Goal: Task Accomplishment & Management: Manage account settings

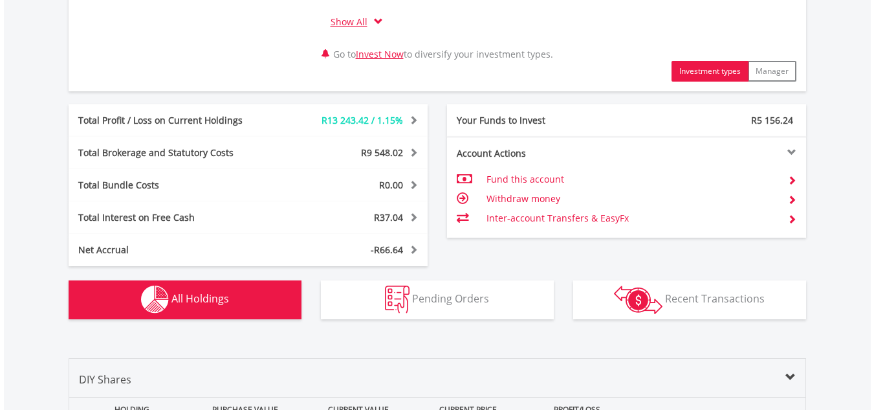
scroll to position [57, 0]
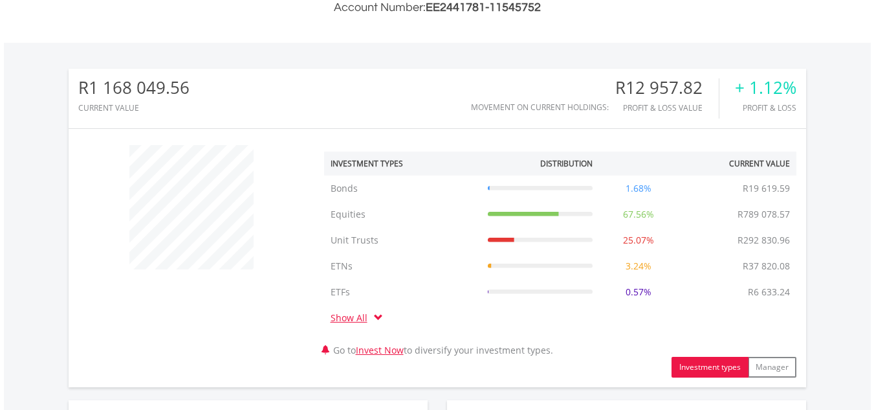
scroll to position [716, 0]
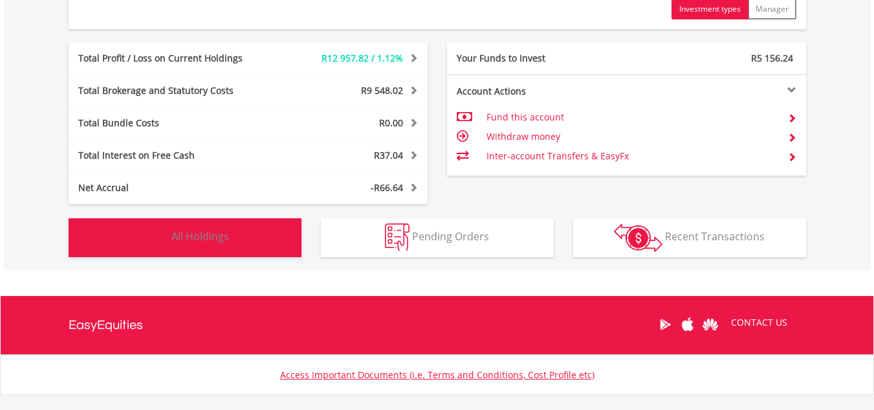
click at [273, 236] on button "Holdings All Holdings" at bounding box center [185, 237] width 233 height 39
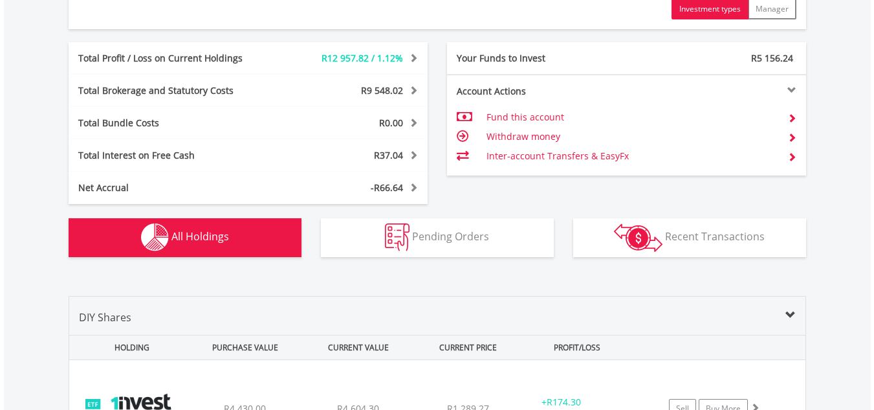
scroll to position [1011, 0]
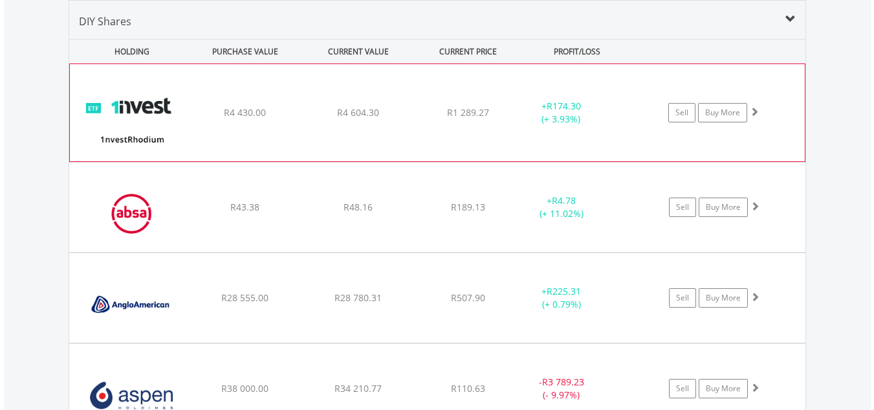
click at [302, 142] on div "﻿ 1nvestRhodium ETF R4 430.00 R4 604.30 R1 289.27 + R174.30 (+ 3.93%) Sell Buy …" at bounding box center [437, 112] width 735 height 97
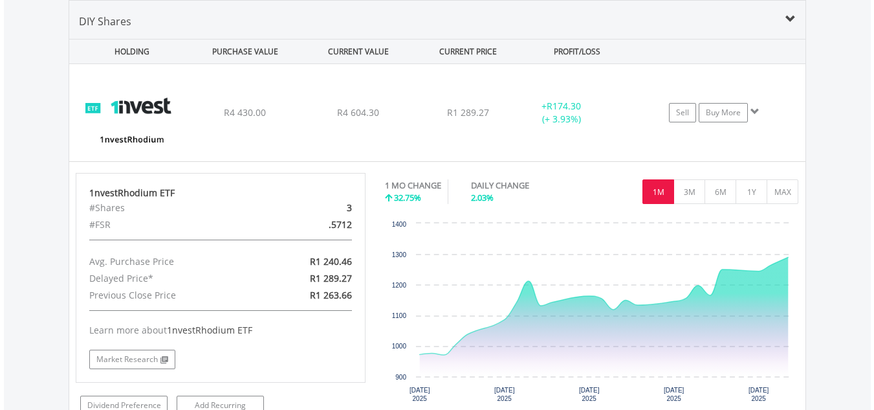
scroll to position [1369, 0]
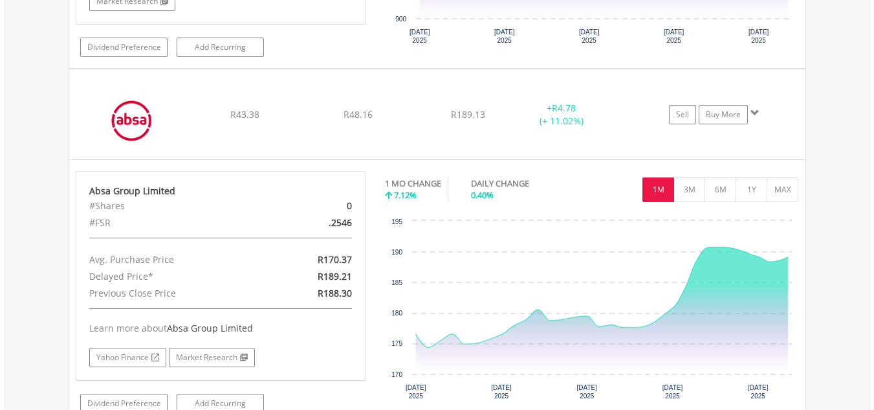
scroll to position [1727, 0]
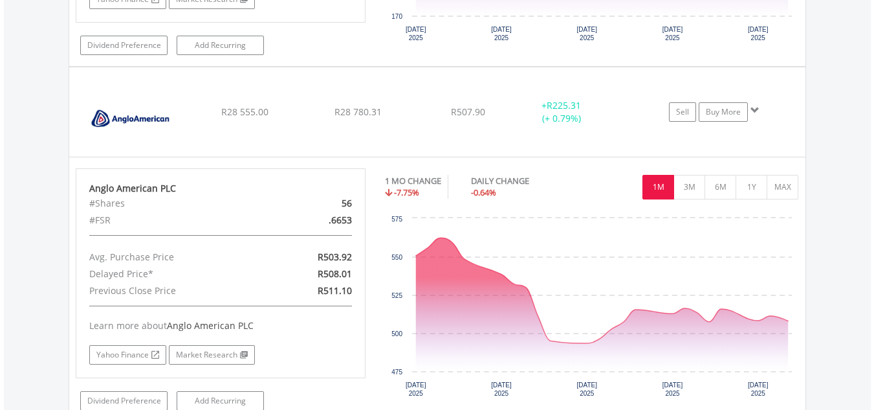
scroll to position [2085, 0]
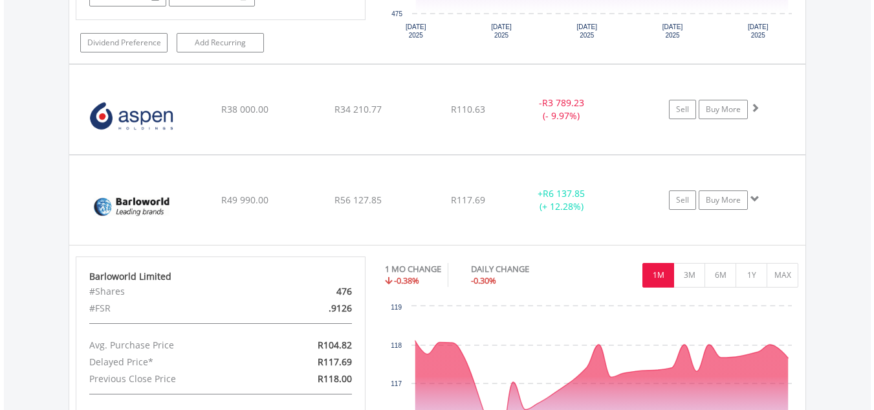
scroll to position [2443, 0]
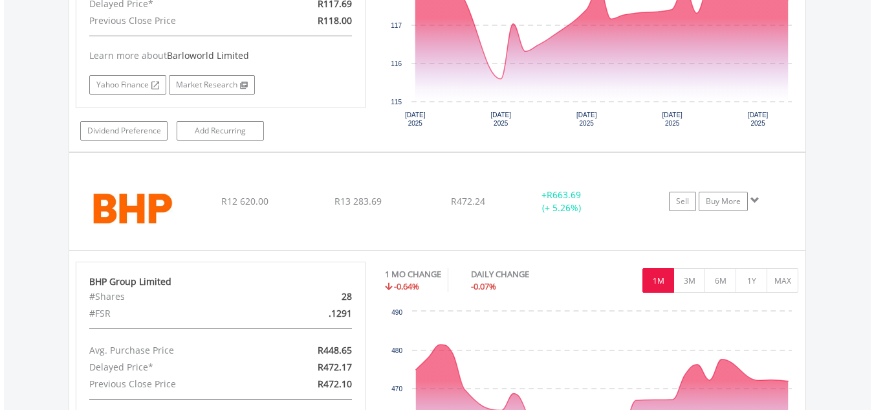
scroll to position [2801, 0]
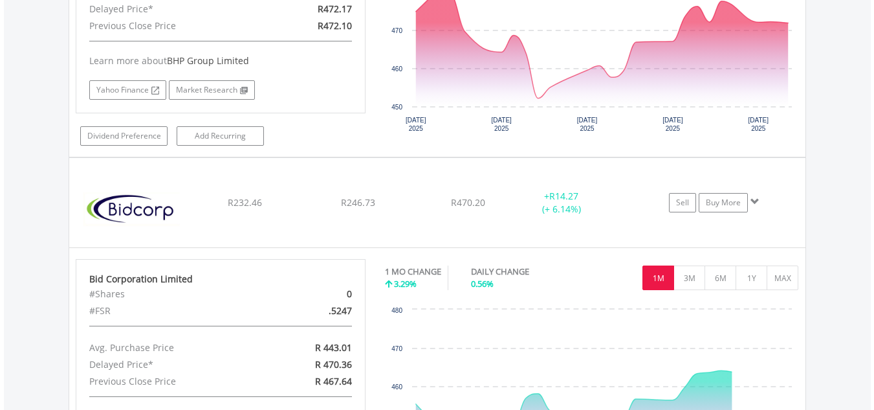
scroll to position [3159, 0]
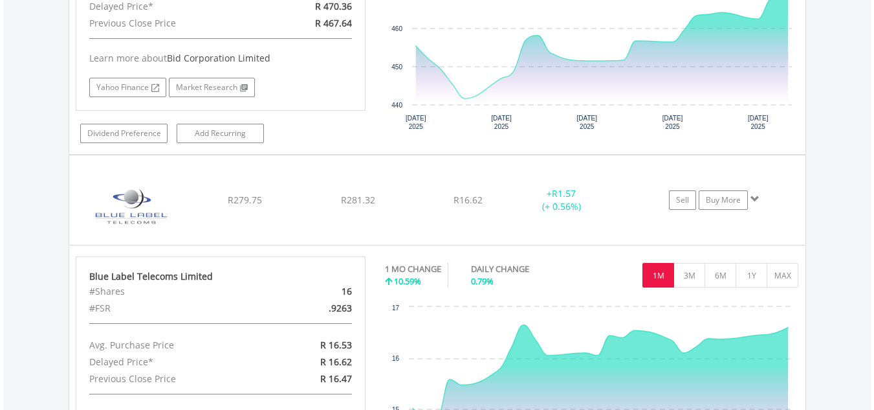
scroll to position [3517, 0]
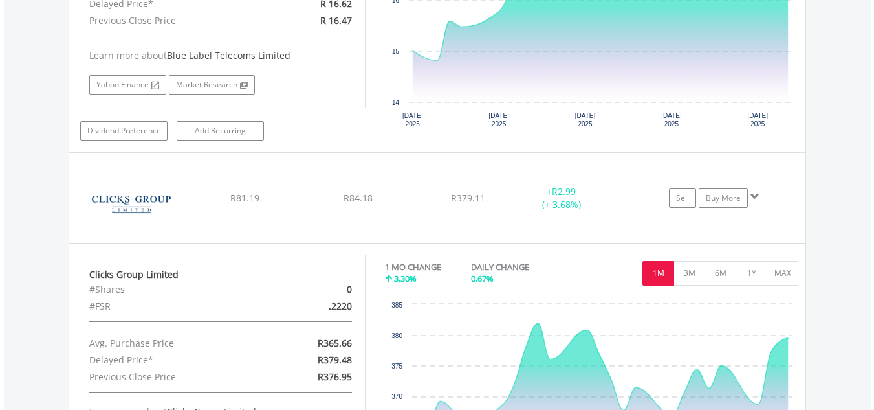
scroll to position [3874, 0]
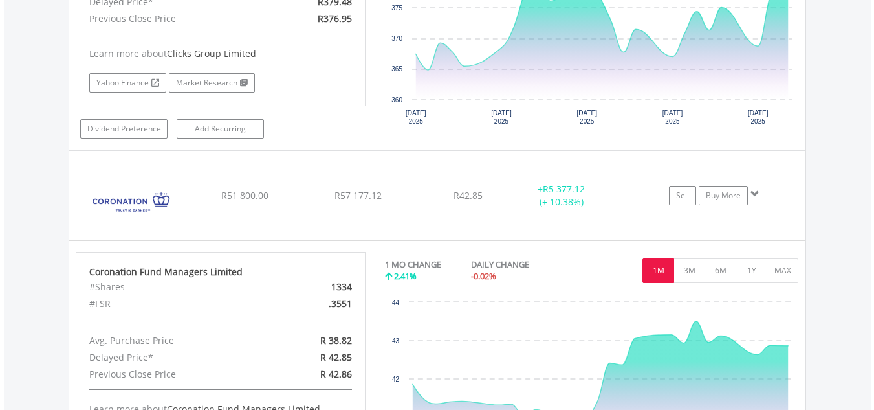
scroll to position [4232, 0]
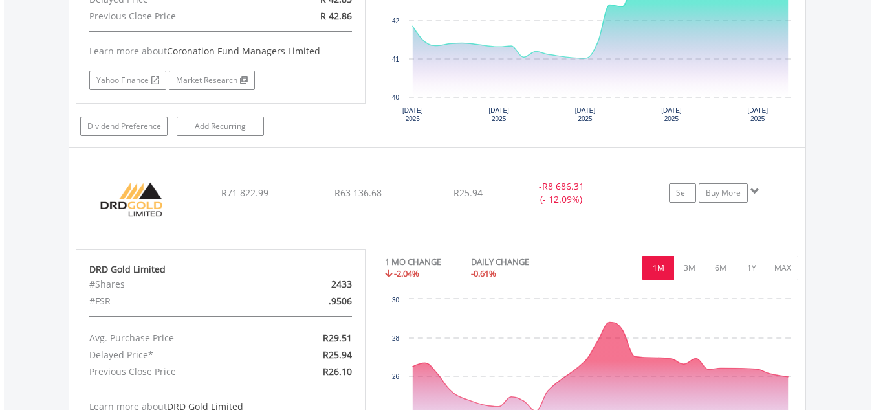
scroll to position [4590, 0]
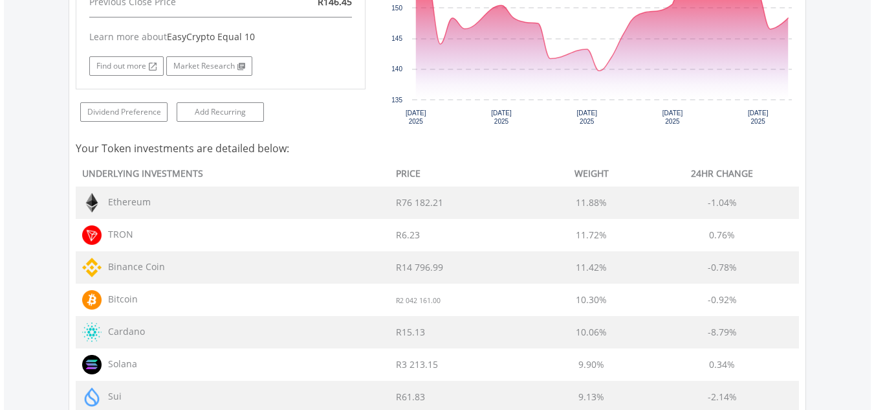
scroll to position [5306, 0]
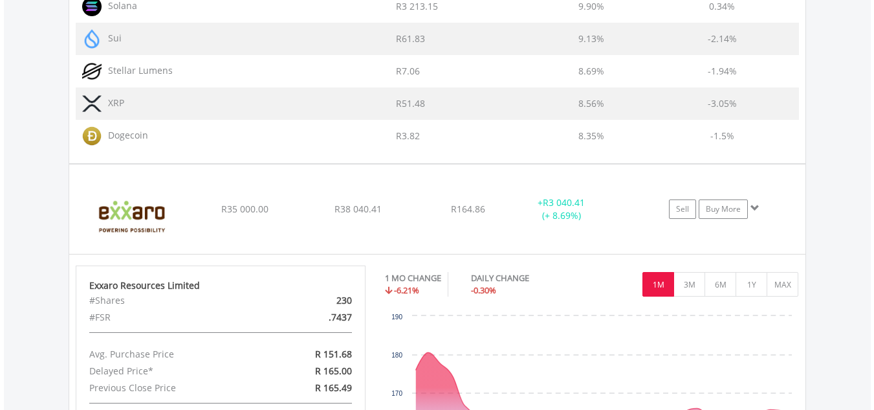
scroll to position [5664, 0]
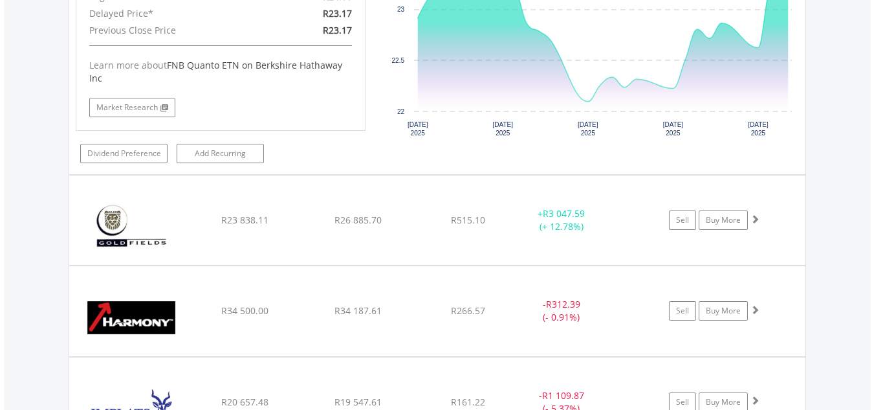
scroll to position [6483, 0]
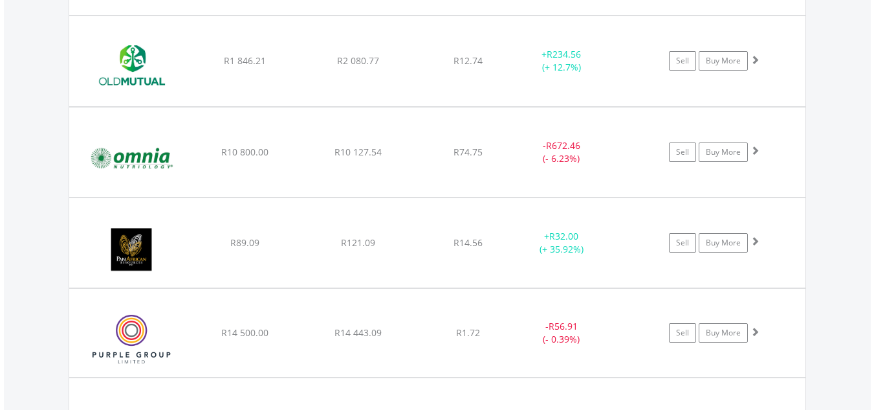
scroll to position [7678, 0]
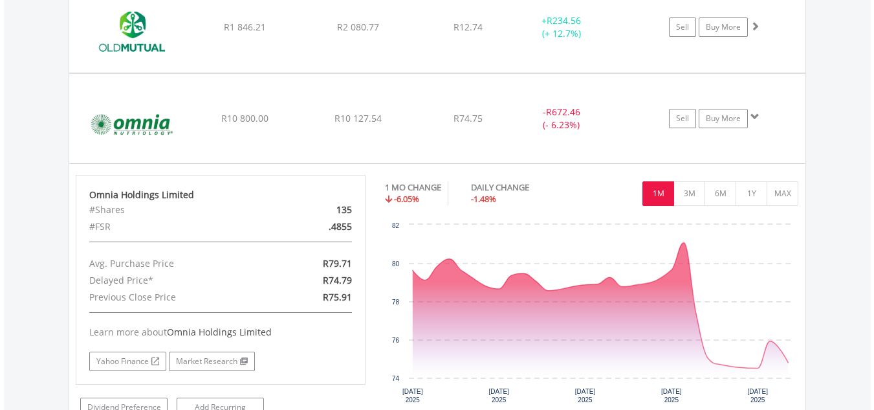
scroll to position [8036, 0]
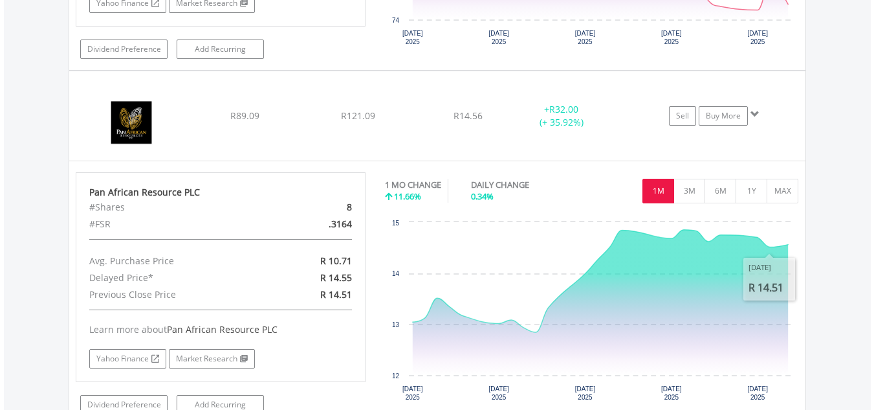
scroll to position [8393, 0]
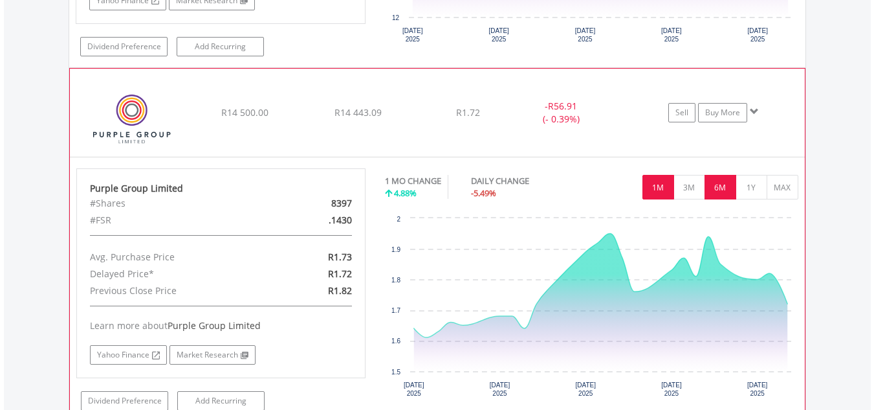
click at [715, 193] on button "6M" at bounding box center [721, 187] width 32 height 25
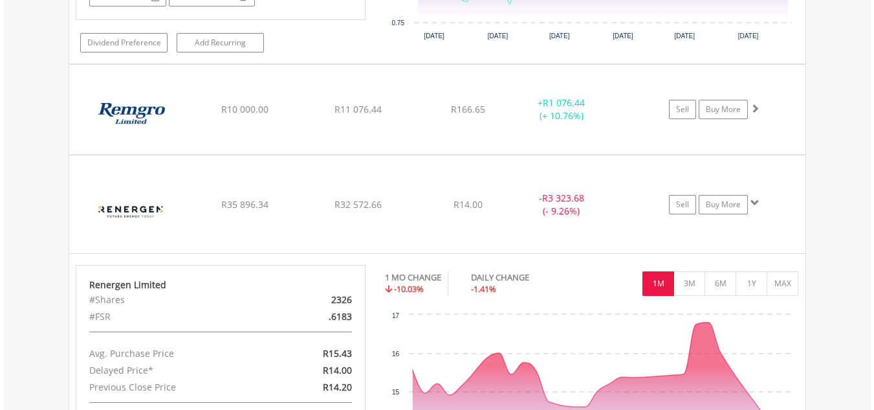
scroll to position [9109, 0]
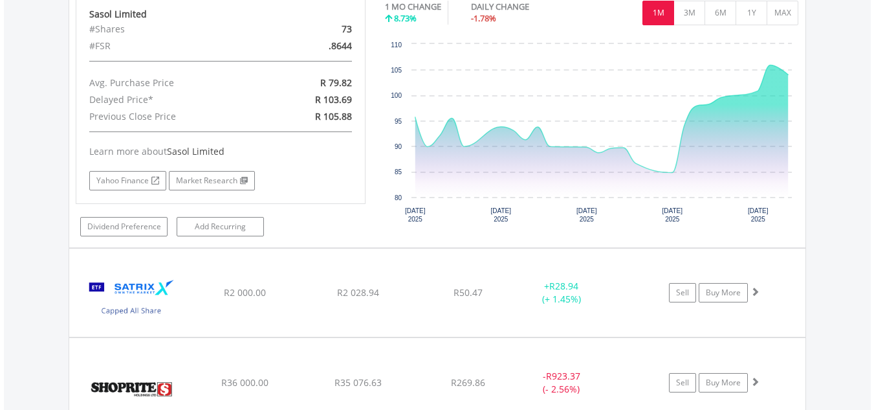
scroll to position [9825, 0]
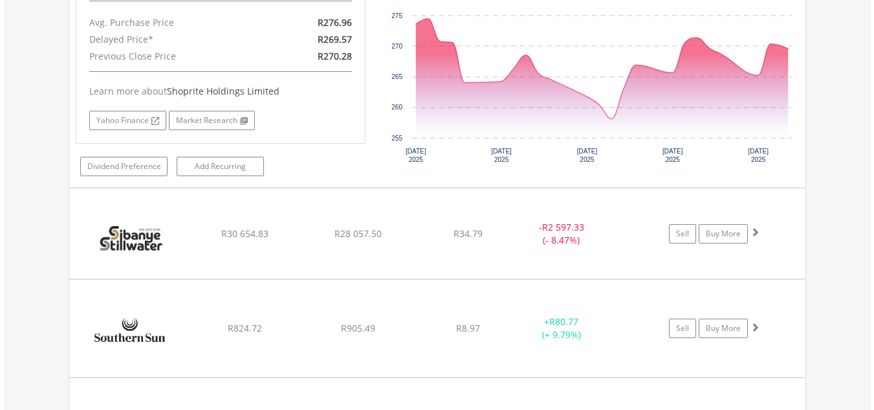
scroll to position [9980, 0]
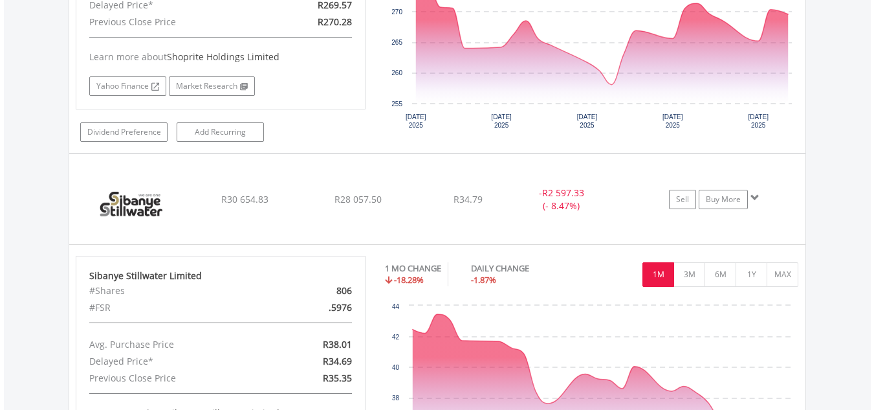
scroll to position [10110, 0]
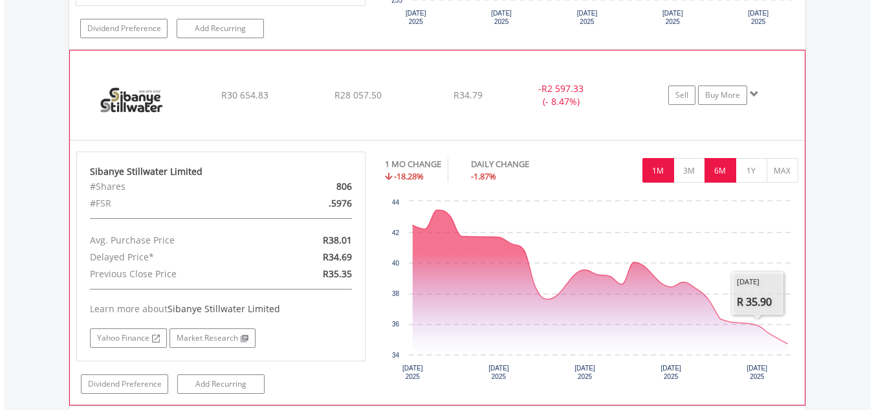
click at [727, 173] on button "6M" at bounding box center [721, 170] width 32 height 25
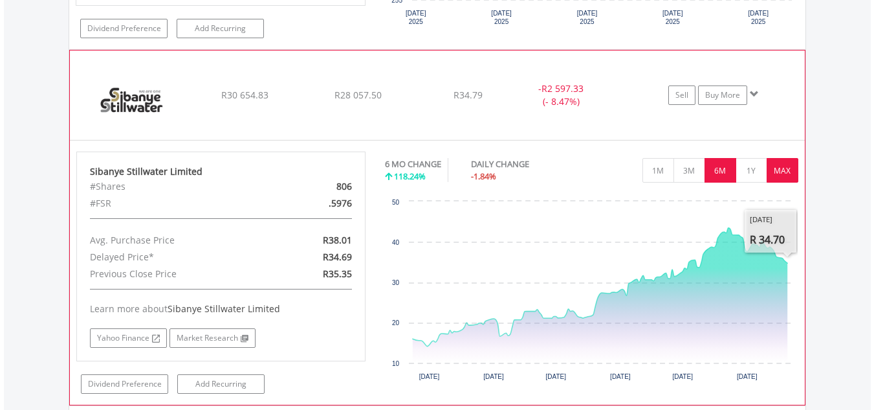
click at [790, 173] on button "MAX" at bounding box center [783, 170] width 32 height 25
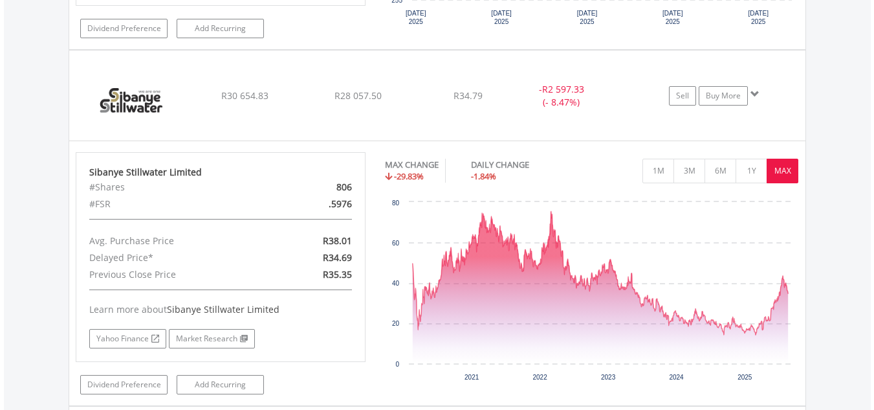
scroll to position [10468, 0]
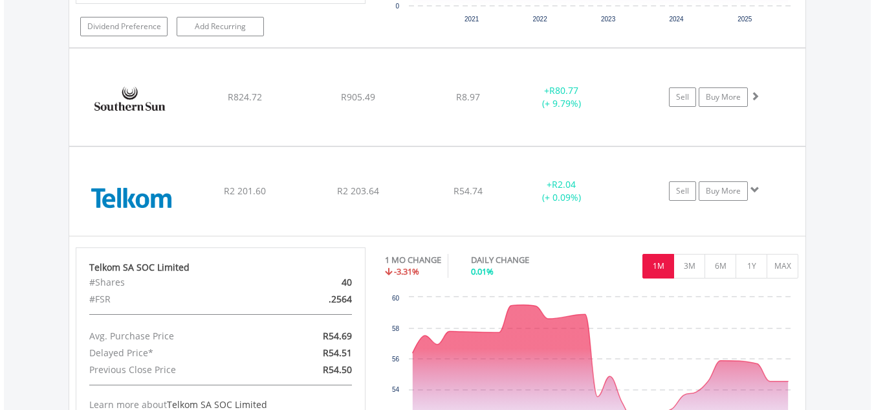
scroll to position [10825, 0]
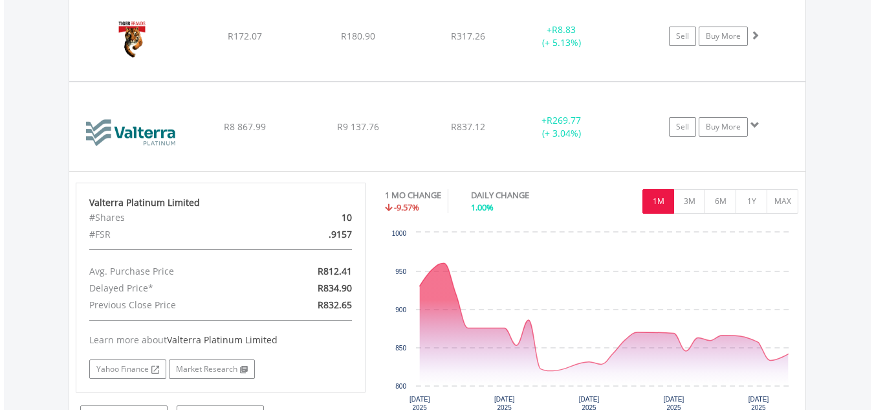
scroll to position [11084, 0]
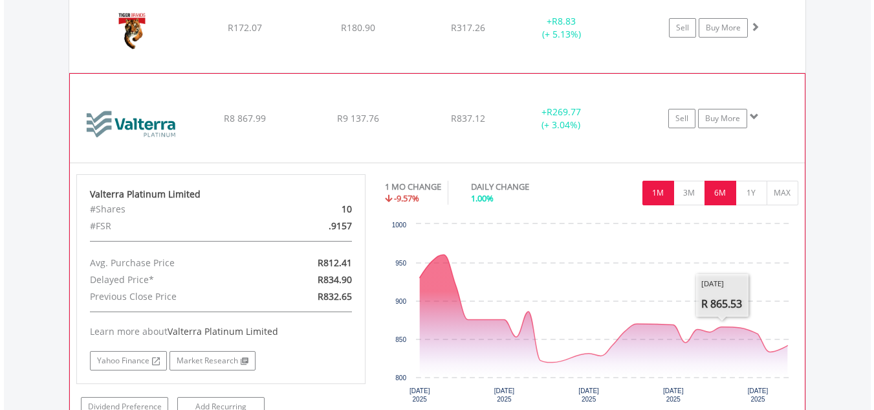
click at [727, 192] on button "6M" at bounding box center [721, 193] width 32 height 25
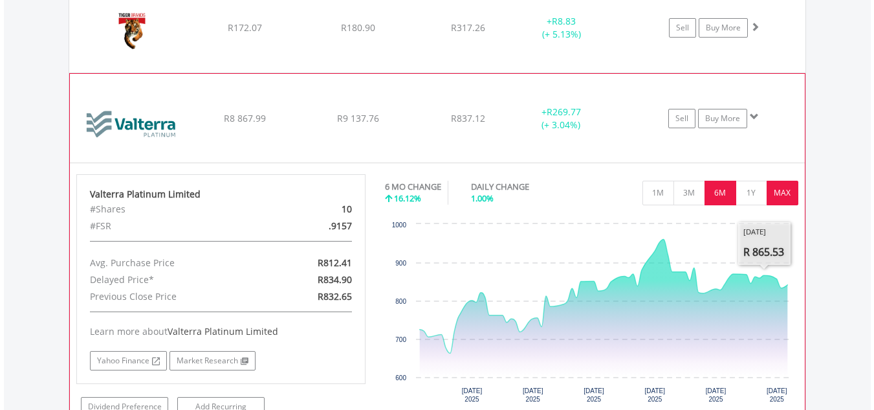
click at [780, 196] on button "MAX" at bounding box center [783, 193] width 32 height 25
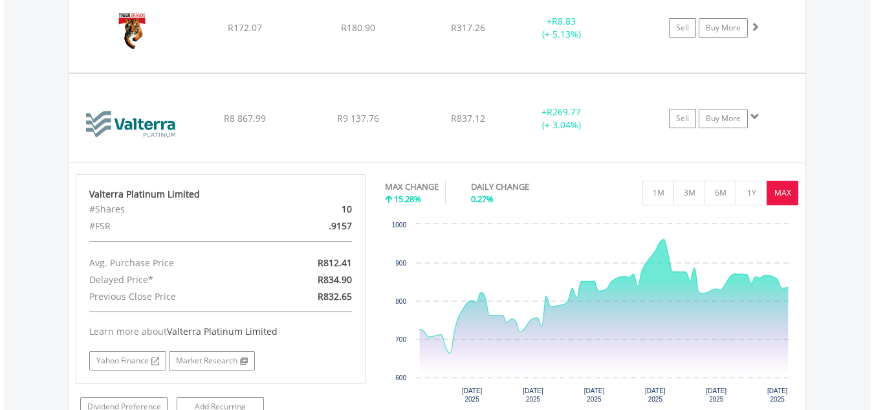
scroll to position [11442, 0]
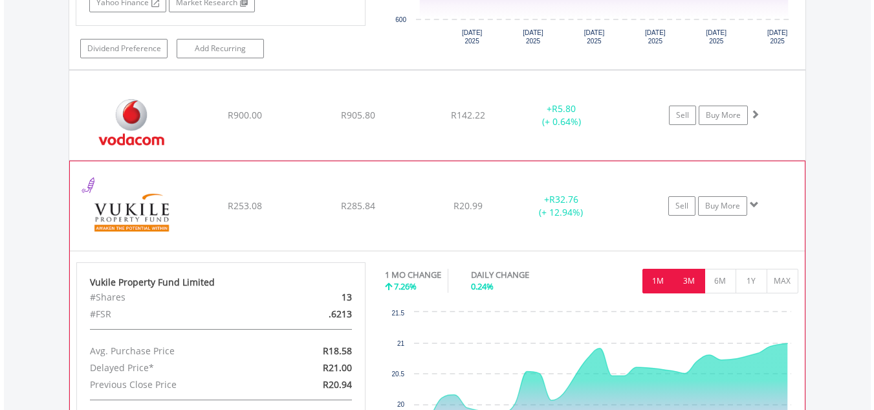
click at [694, 283] on button "3M" at bounding box center [690, 281] width 32 height 25
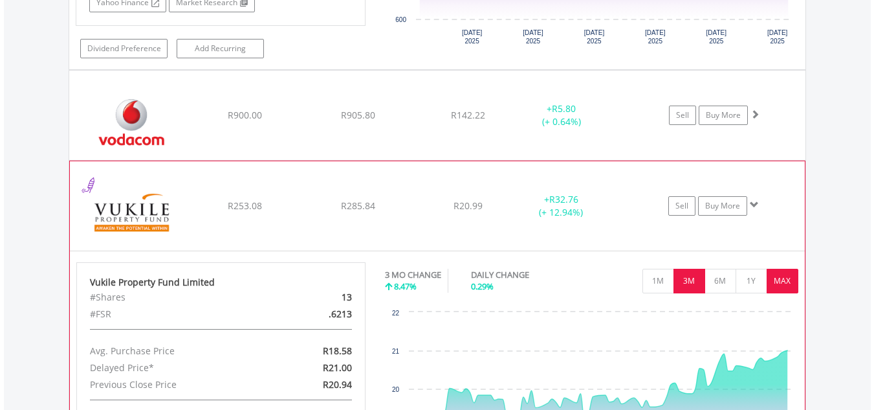
click at [786, 272] on button "MAX" at bounding box center [783, 281] width 32 height 25
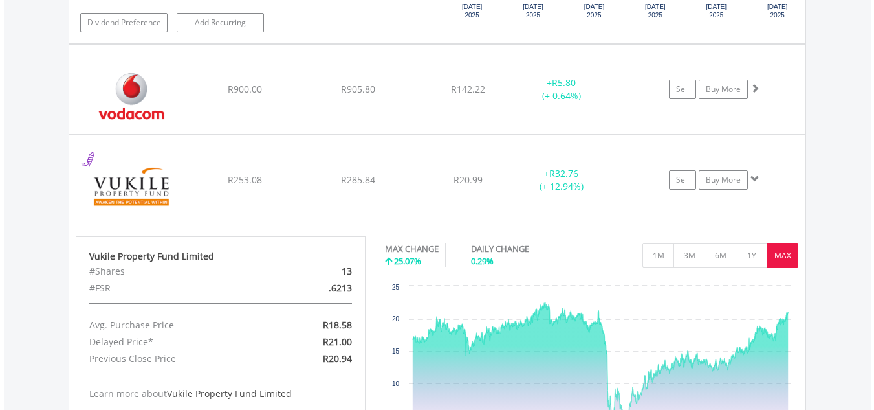
scroll to position [11546, 0]
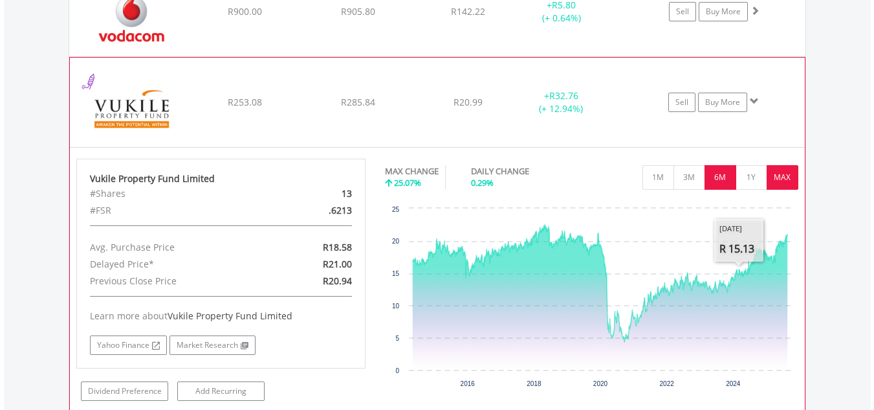
click at [728, 182] on button "6M" at bounding box center [721, 177] width 32 height 25
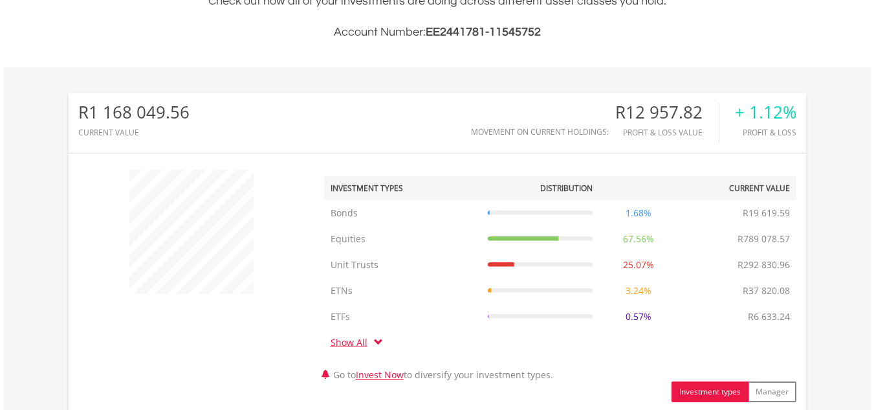
scroll to position [0, 0]
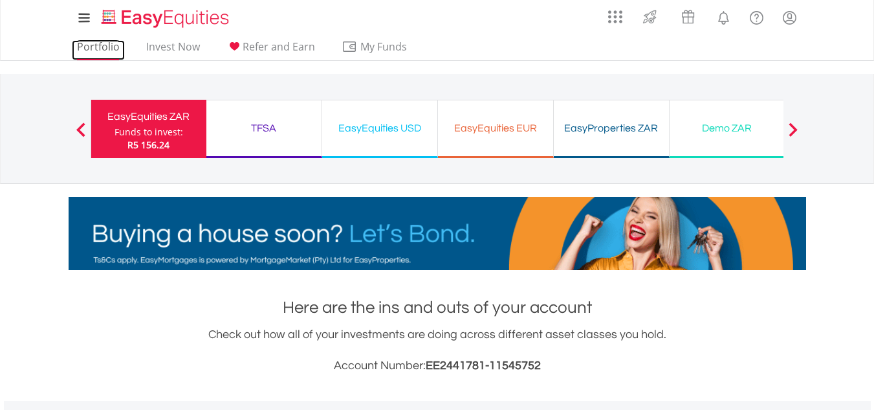
click at [87, 45] on link "Portfolio" at bounding box center [98, 50] width 53 height 20
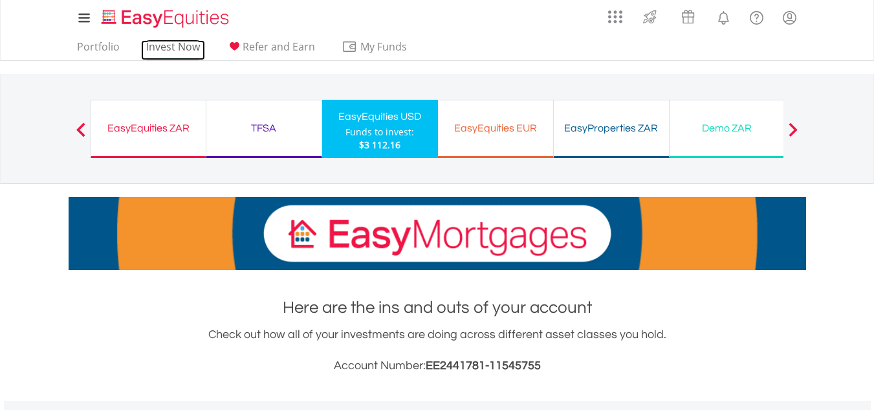
click at [184, 42] on link "Invest Now" at bounding box center [173, 50] width 64 height 20
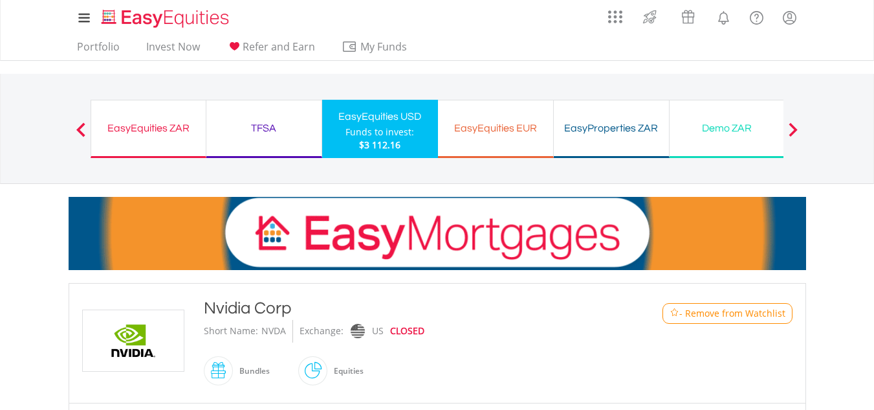
click at [264, 129] on div "TFSA" at bounding box center [264, 128] width 100 height 18
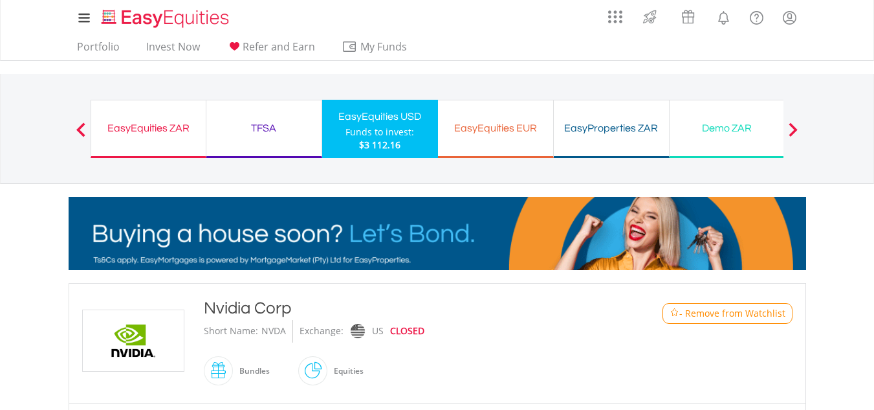
scroll to position [358, 0]
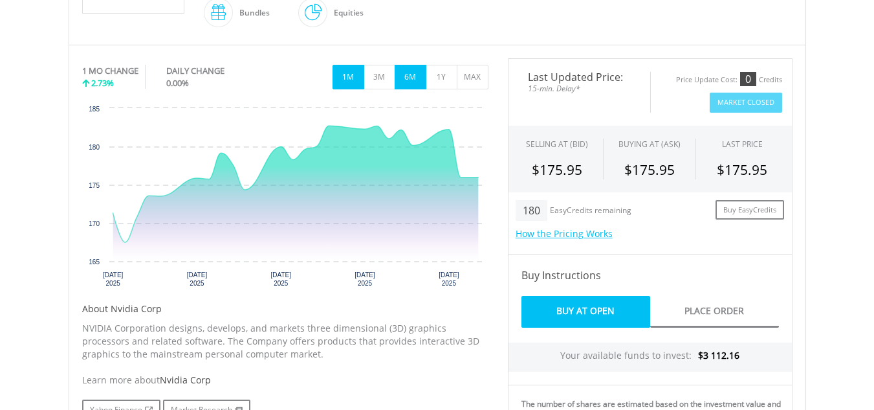
click at [419, 80] on button "6M" at bounding box center [411, 77] width 32 height 25
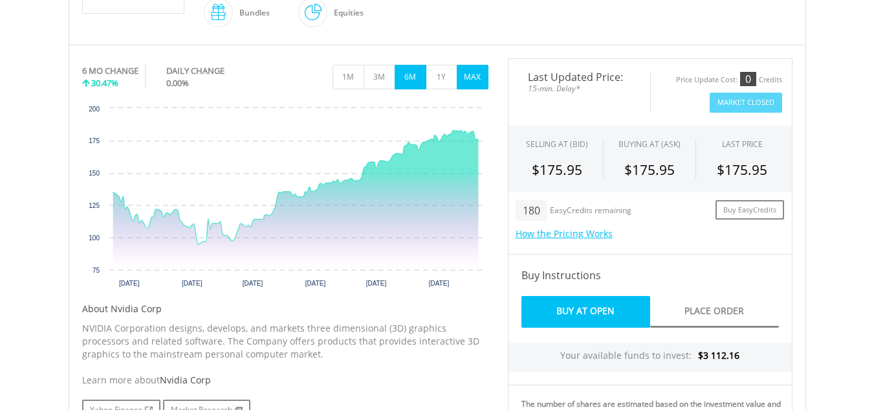
click at [475, 82] on button "MAX" at bounding box center [473, 77] width 32 height 25
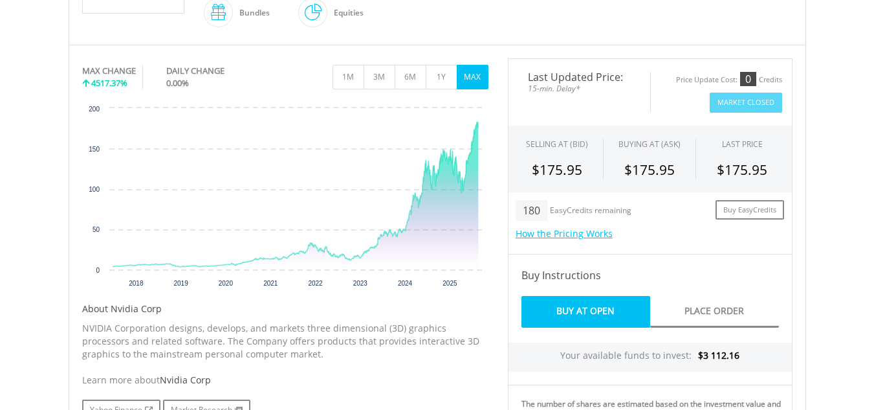
scroll to position [0, 0]
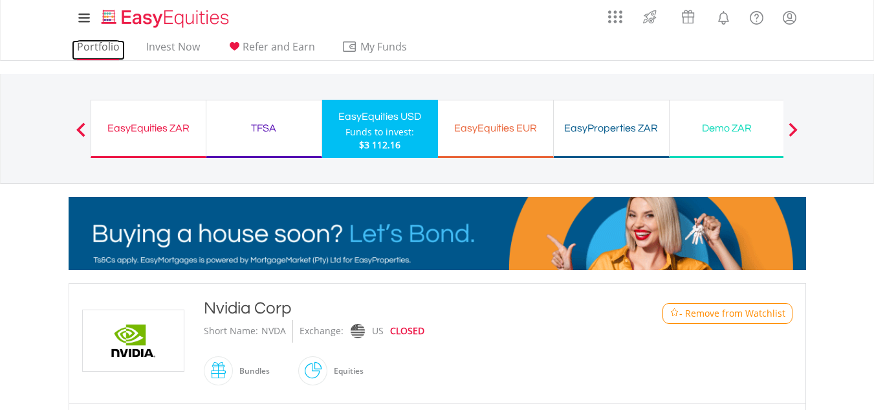
click at [116, 47] on link "Portfolio" at bounding box center [98, 50] width 53 height 20
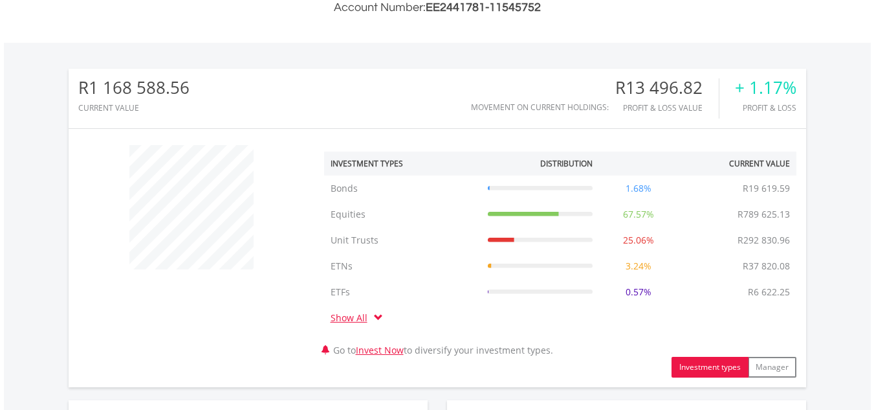
scroll to position [716, 0]
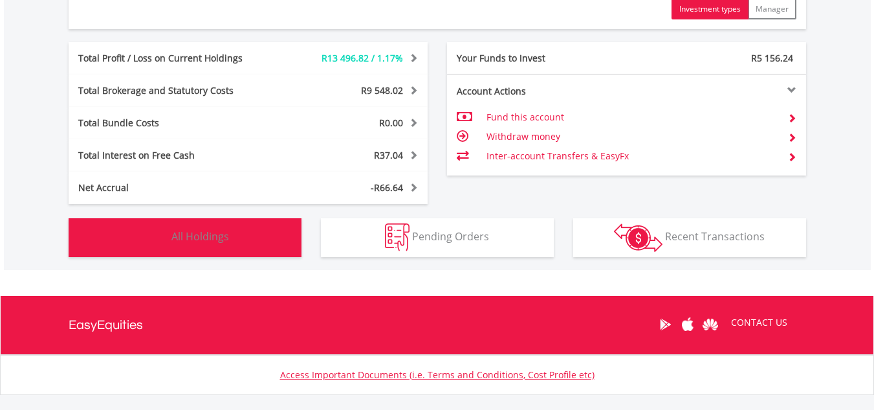
click at [283, 239] on button "Holdings All Holdings" at bounding box center [185, 237] width 233 height 39
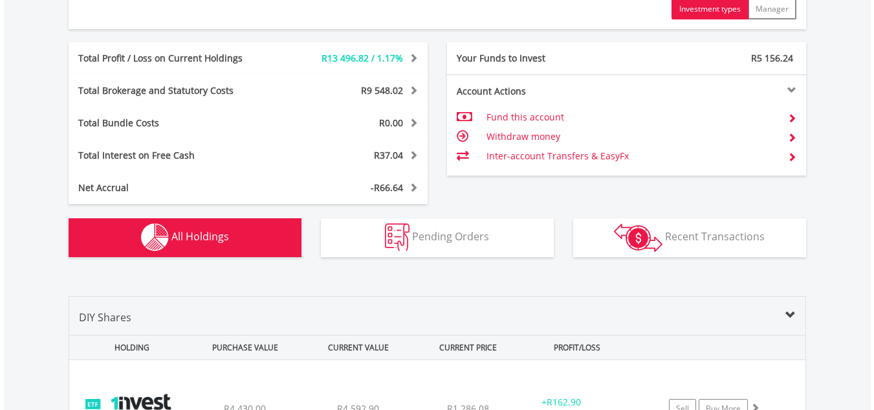
scroll to position [1011, 0]
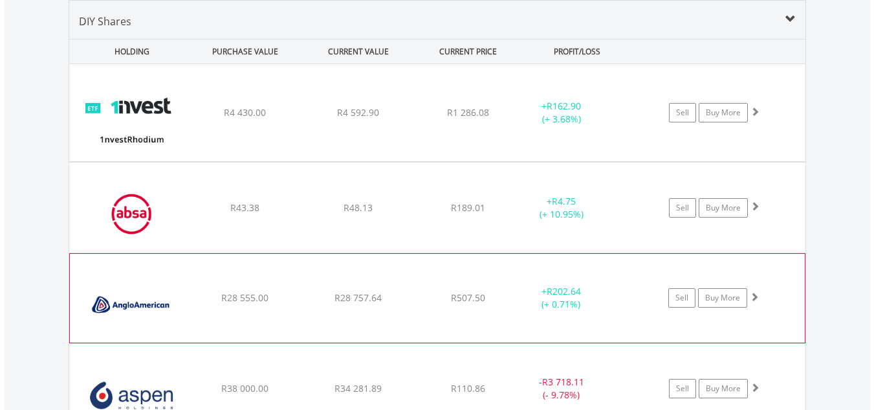
click at [583, 126] on div "+ R202.64 (+ 0.71%)" at bounding box center [562, 113] width 98 height 26
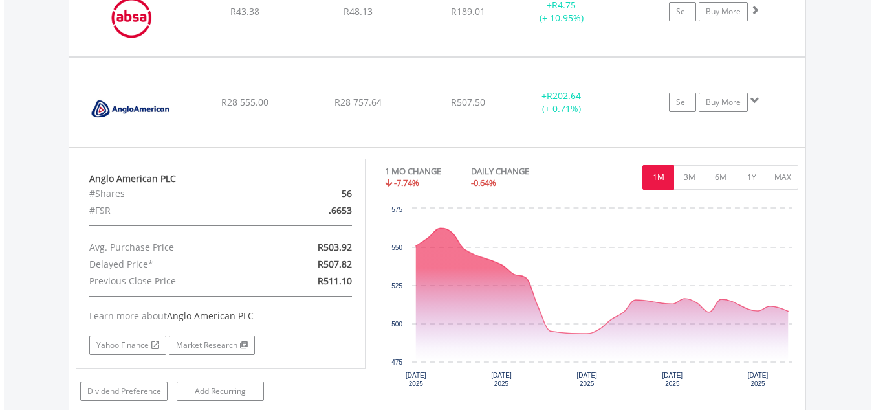
scroll to position [1219, 0]
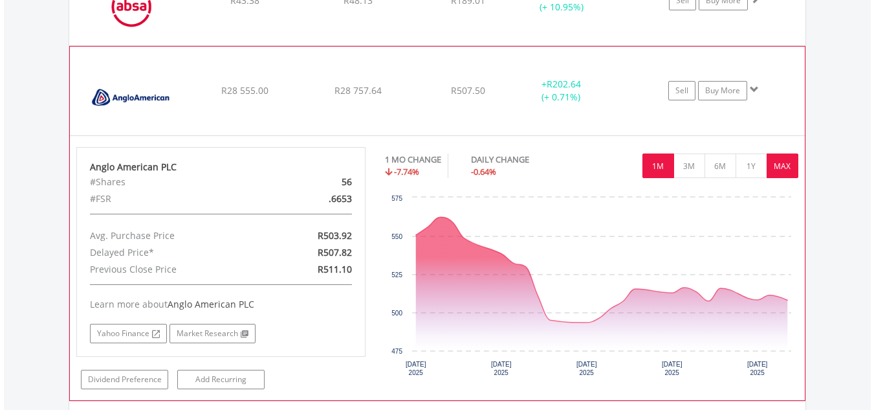
click at [776, 171] on button "MAX" at bounding box center [783, 165] width 32 height 25
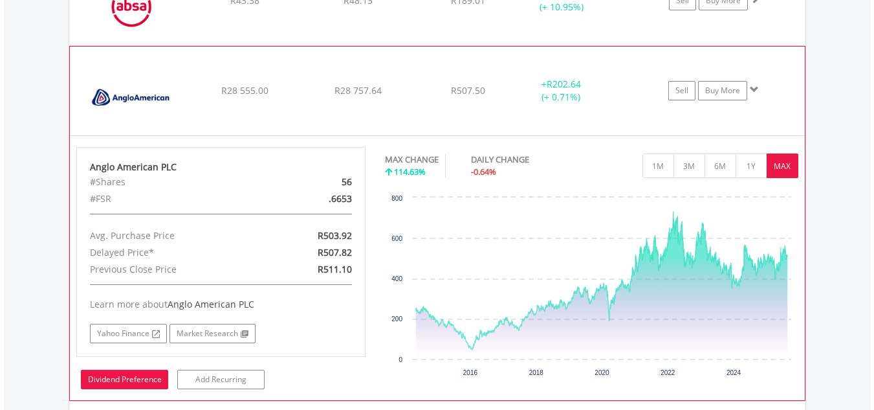
click at [138, 376] on link "Dividend Preference" at bounding box center [124, 379] width 87 height 19
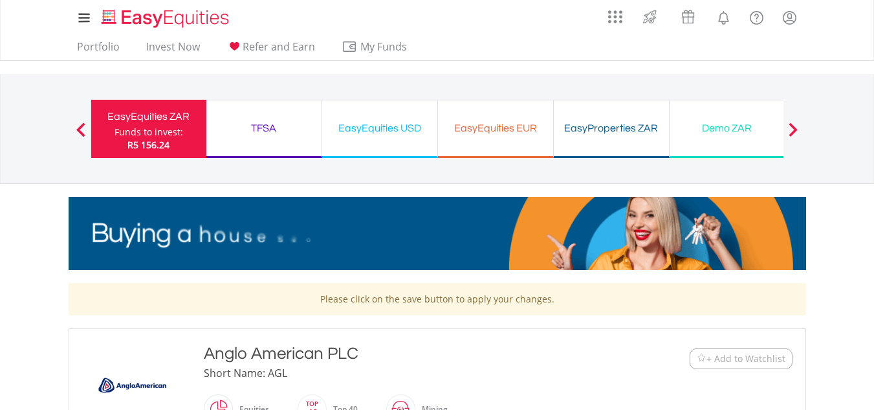
scroll to position [358, 0]
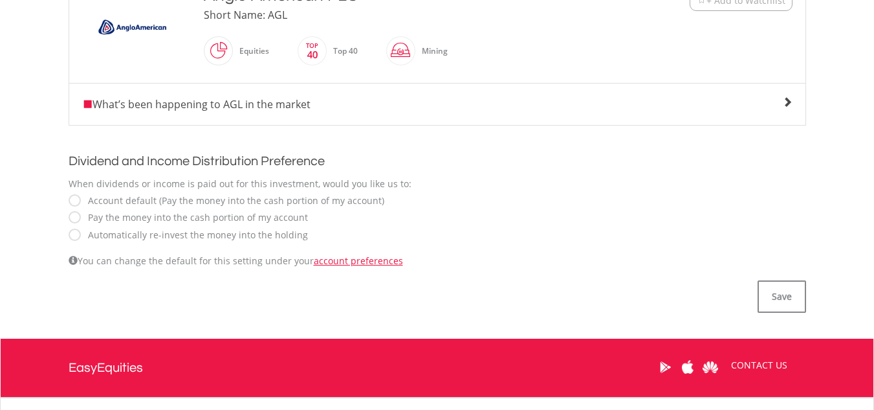
click at [82, 236] on label "Automatically re-invest the money into the holding" at bounding box center [195, 234] width 227 height 13
click at [791, 296] on button "Save" at bounding box center [782, 296] width 49 height 32
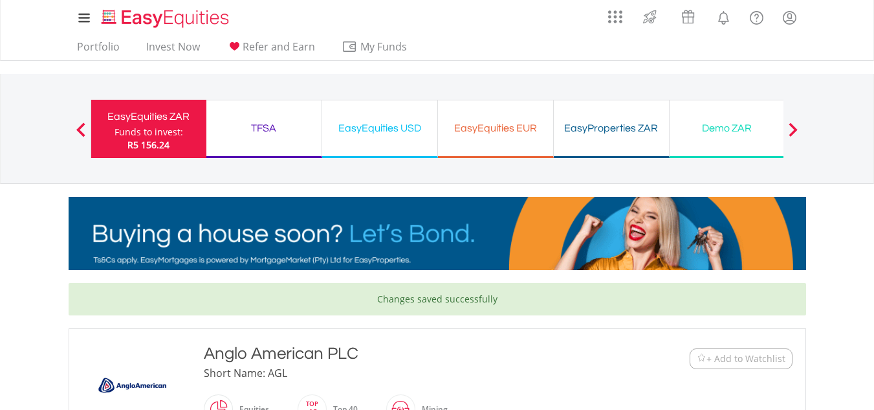
scroll to position [358, 0]
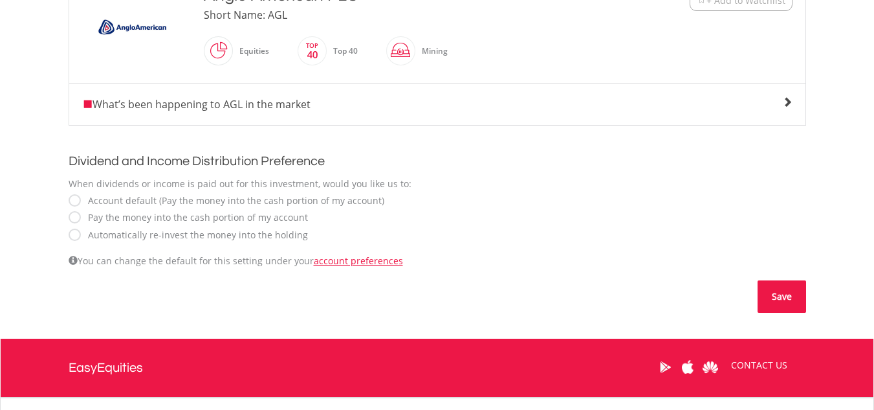
click at [780, 293] on button "Save" at bounding box center [782, 296] width 49 height 32
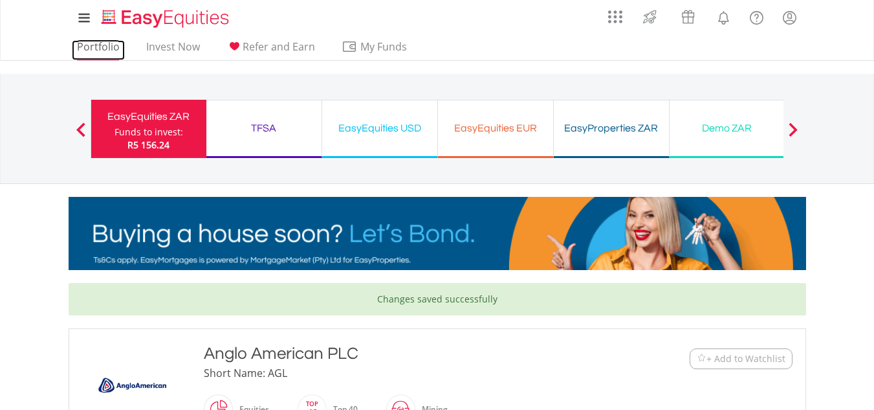
click at [103, 47] on link "Portfolio" at bounding box center [98, 50] width 53 height 20
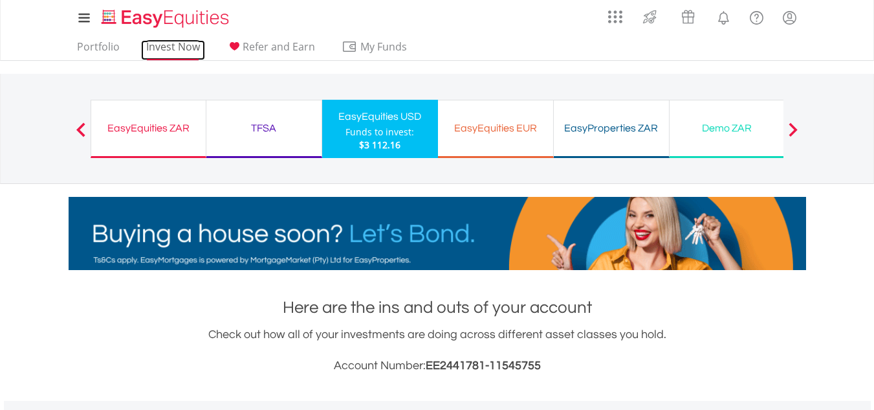
click at [177, 44] on link "Invest Now" at bounding box center [173, 50] width 64 height 20
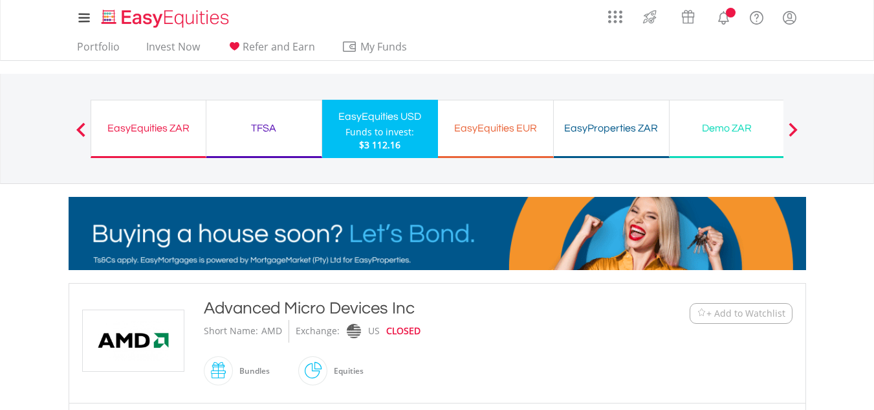
click at [748, 314] on span "+ Add to Watchlist" at bounding box center [746, 313] width 79 height 13
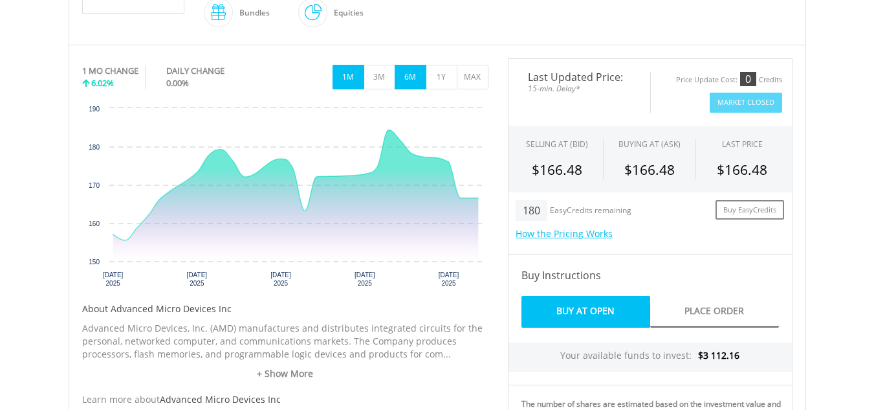
click at [415, 82] on button "6M" at bounding box center [411, 77] width 32 height 25
